Goal: Information Seeking & Learning: Find specific fact

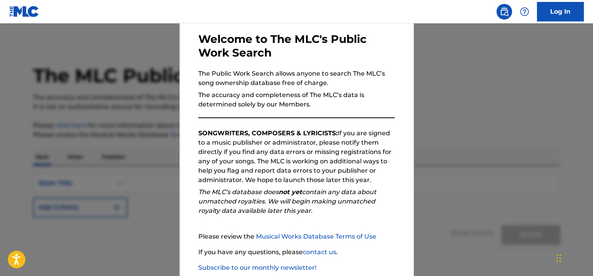
scroll to position [81, 0]
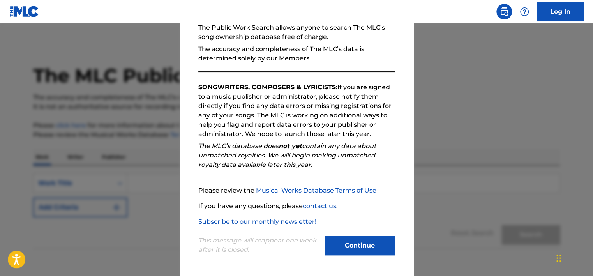
click at [341, 238] on button "Continue" at bounding box center [359, 245] width 70 height 19
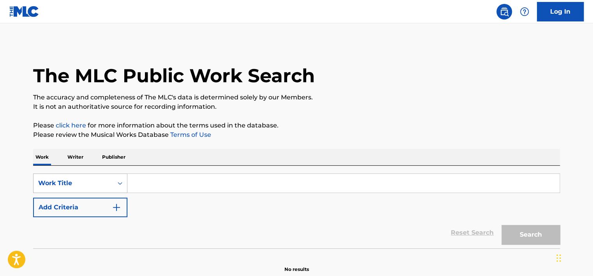
click at [121, 187] on div "Work Title" at bounding box center [80, 182] width 94 height 19
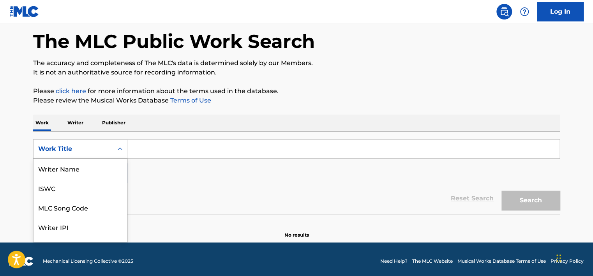
scroll to position [39, 0]
click at [99, 175] on div "MLC Song Code" at bounding box center [79, 167] width 93 height 19
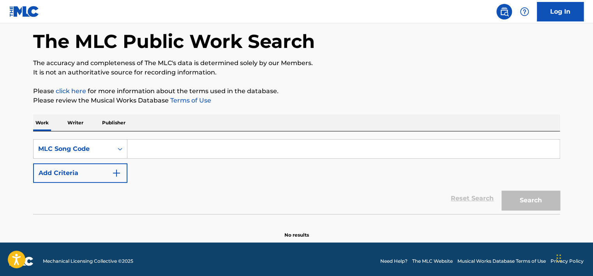
paste input "BE3BBD"
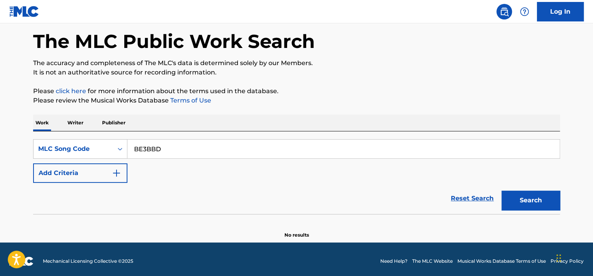
type input "BE3BBD"
click at [509, 198] on button "Search" at bounding box center [530, 199] width 58 height 19
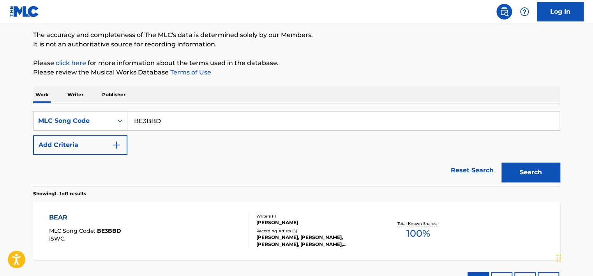
scroll to position [123, 0]
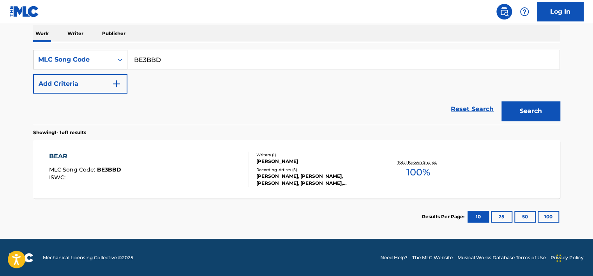
click at [206, 169] on div "BEAR MLC Song Code : BE3BBD ISWC :" at bounding box center [149, 168] width 200 height 35
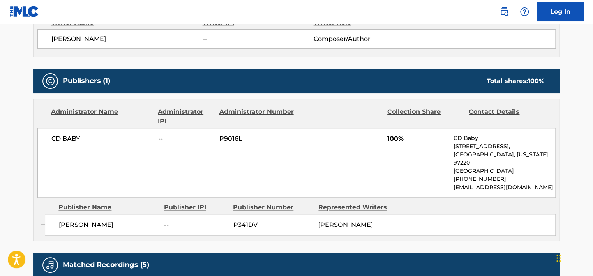
scroll to position [200, 0]
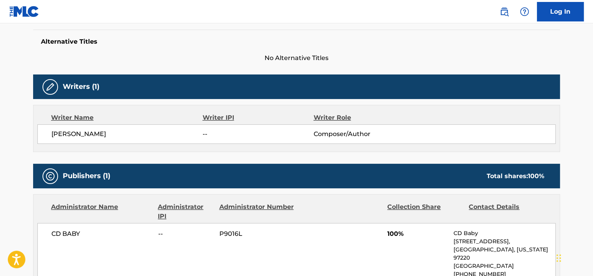
click at [91, 136] on span "[PERSON_NAME]" at bounding box center [126, 133] width 151 height 9
copy div "[PERSON_NAME]"
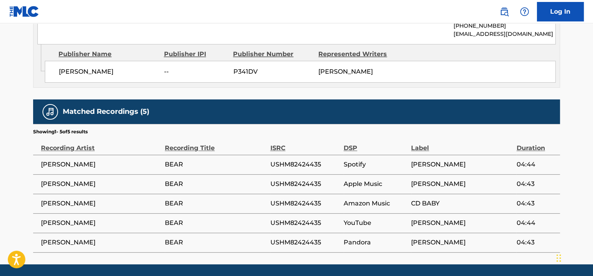
scroll to position [472, 0]
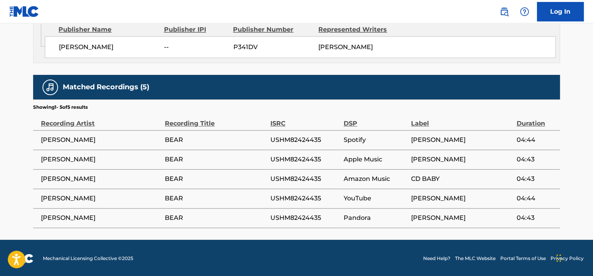
click at [301, 138] on span "USHM82424435" at bounding box center [304, 139] width 69 height 9
drag, startPoint x: 186, startPoint y: 141, endPoint x: 36, endPoint y: 144, distance: 150.3
click at [36, 144] on tr "[PERSON_NAME] BEAR USHM82424435 Spotify [PERSON_NAME] 04:44" at bounding box center [296, 139] width 526 height 19
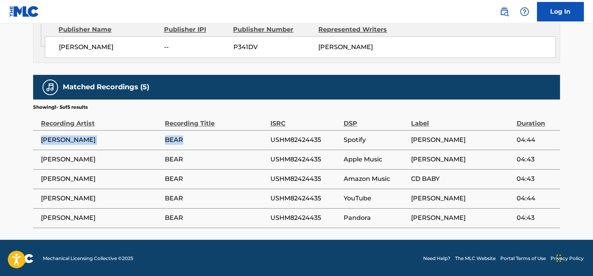
drag, startPoint x: 36, startPoint y: 144, endPoint x: 72, endPoint y: 141, distance: 36.0
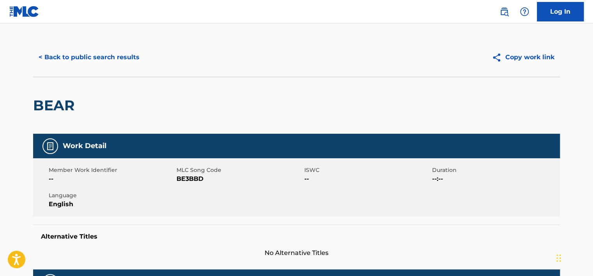
click at [95, 58] on button "< Back to public search results" at bounding box center [89, 57] width 112 height 19
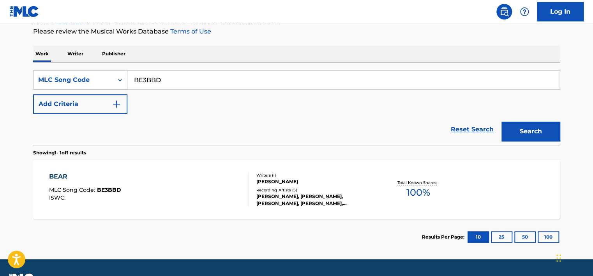
click at [149, 74] on input "BE3BBD" at bounding box center [343, 79] width 432 height 19
paste input "N98QNO"
click at [509, 118] on div "Search" at bounding box center [528, 129] width 62 height 31
click at [512, 127] on button "Search" at bounding box center [530, 130] width 58 height 19
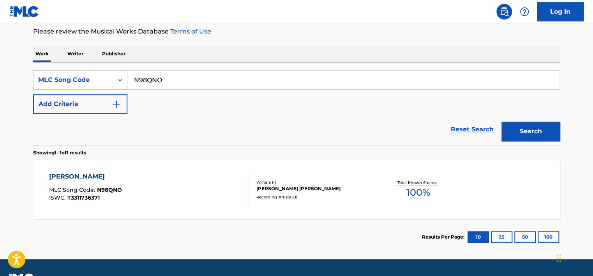
click at [180, 75] on input "N98QNO" at bounding box center [343, 79] width 432 height 19
paste input "KB54QP"
type input "KB54QP"
click at [532, 132] on button "Search" at bounding box center [530, 130] width 58 height 19
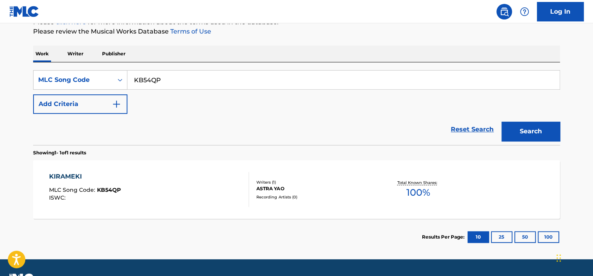
click at [192, 180] on div "KIRAMEKI MLC Song Code : KB54QP ISWC :" at bounding box center [149, 189] width 200 height 35
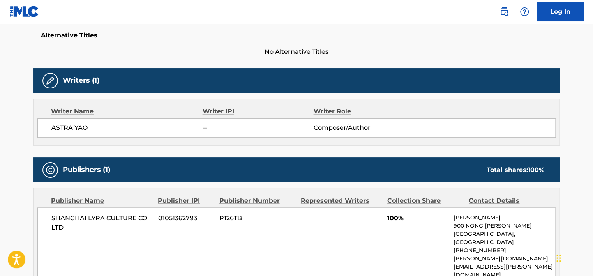
scroll to position [192, 0]
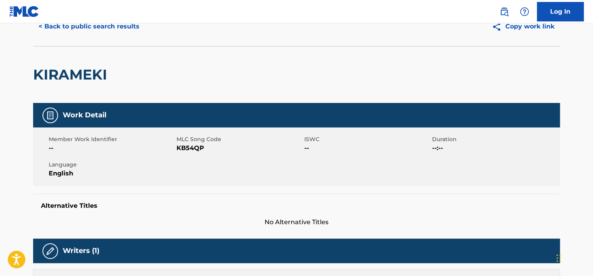
click at [92, 30] on button "< Back to public search results" at bounding box center [89, 26] width 112 height 19
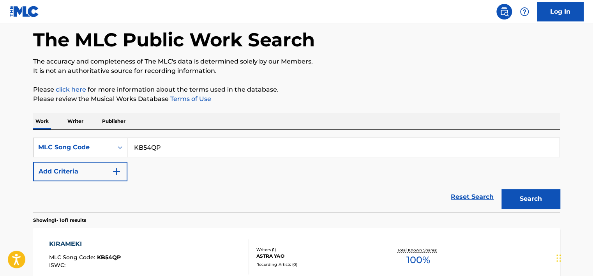
scroll to position [103, 0]
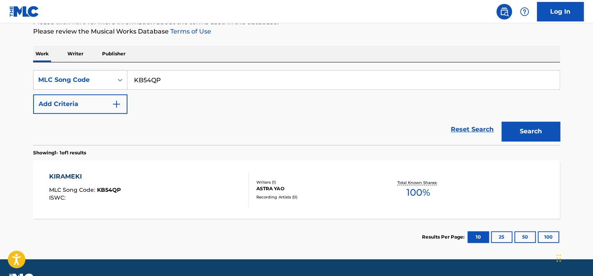
click at [164, 86] on input "KB54QP" at bounding box center [343, 79] width 432 height 19
click at [163, 84] on input "KB54QP" at bounding box center [343, 79] width 432 height 19
paste input "TA9D7"
type input "TA9D7P"
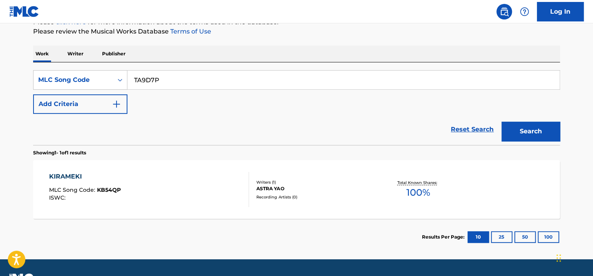
click at [541, 134] on button "Search" at bounding box center [530, 130] width 58 height 19
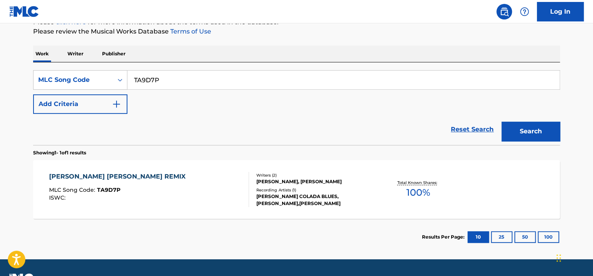
click at [139, 79] on input "TA9D7P" at bounding box center [343, 79] width 432 height 19
click at [526, 121] on button "Search" at bounding box center [530, 130] width 58 height 19
click at [179, 178] on div "[PERSON_NAME] [PERSON_NAME] REMIX MLC Song Code : TA9D7P ISWC :" at bounding box center [149, 189] width 200 height 35
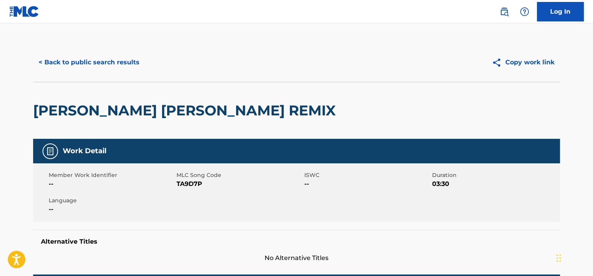
click at [131, 60] on button "< Back to public search results" at bounding box center [89, 62] width 112 height 19
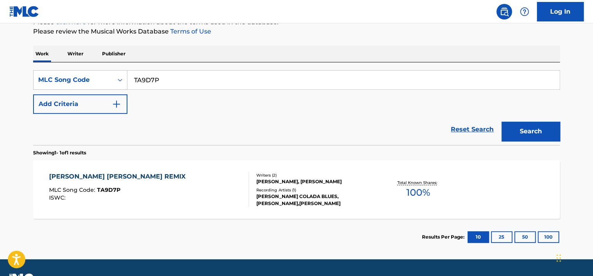
click at [177, 70] on input "TA9D7P" at bounding box center [343, 79] width 432 height 19
paste input "FI577W"
type input "FI577W"
click at [502, 123] on button "Search" at bounding box center [530, 130] width 58 height 19
